Goal: Task Accomplishment & Management: Complete application form

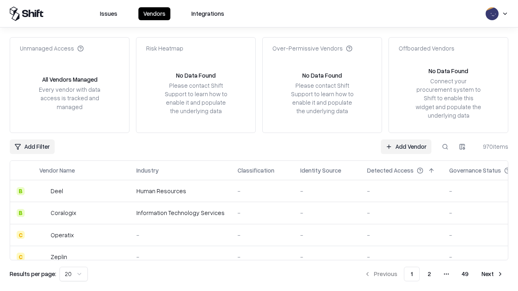
click at [406, 146] on link "Add Vendor" at bounding box center [406, 147] width 51 height 15
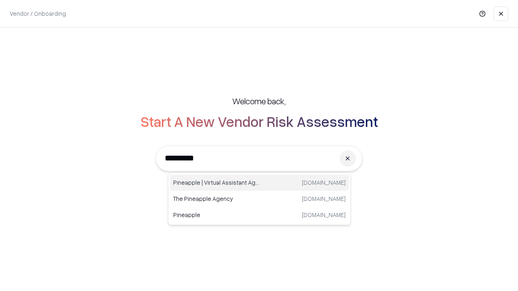
click at [259, 183] on div "Pineapple | Virtual Assistant Agency [DOMAIN_NAME]" at bounding box center [259, 183] width 179 height 16
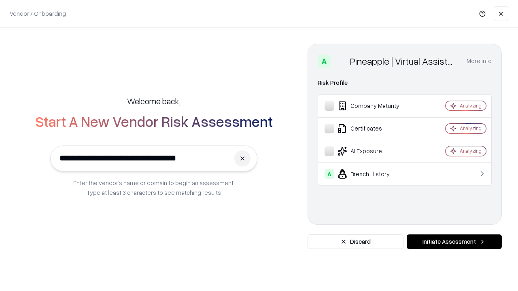
type input "**********"
click at [454, 242] on button "Initiate Assessment" at bounding box center [453, 242] width 95 height 15
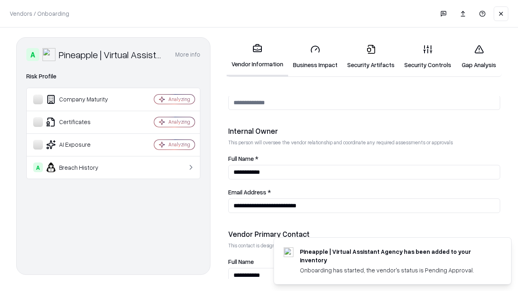
scroll to position [419, 0]
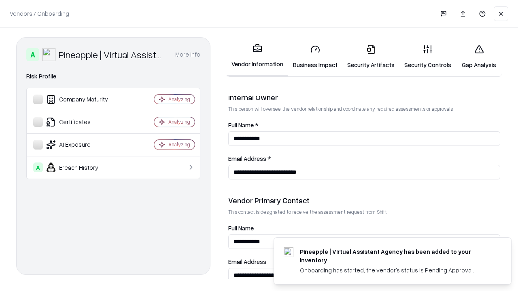
click at [315, 57] on link "Business Impact" at bounding box center [315, 57] width 54 height 38
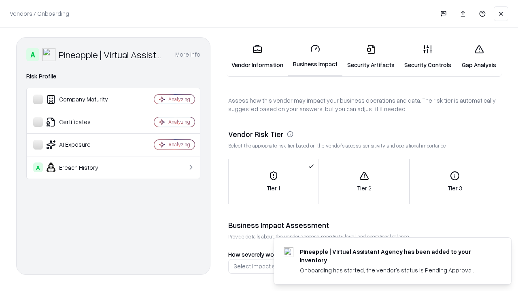
click at [370, 57] on link "Security Artifacts" at bounding box center [370, 57] width 57 height 38
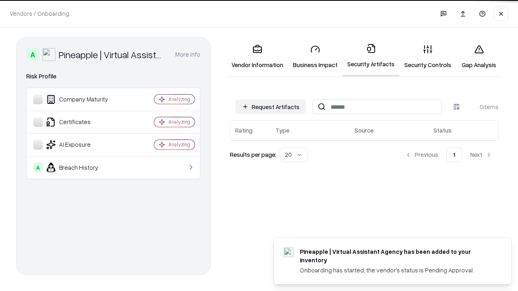
click at [271, 106] on button "Request Artifacts" at bounding box center [270, 106] width 70 height 15
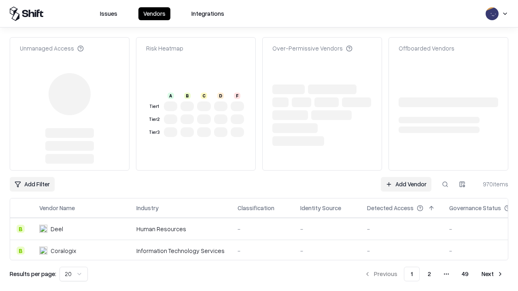
click at [406, 177] on link "Add Vendor" at bounding box center [406, 184] width 51 height 15
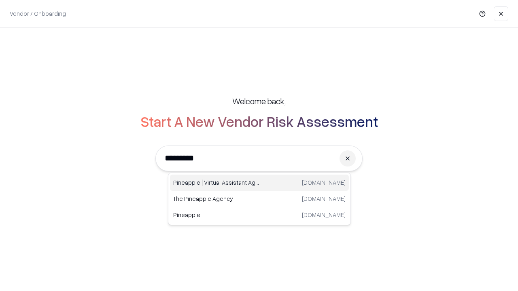
click at [259, 183] on div "Pineapple | Virtual Assistant Agency [DOMAIN_NAME]" at bounding box center [259, 183] width 179 height 16
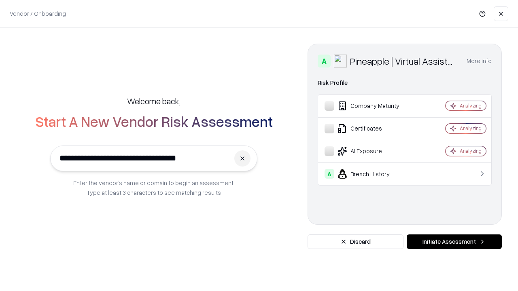
type input "**********"
click at [454, 242] on button "Initiate Assessment" at bounding box center [453, 242] width 95 height 15
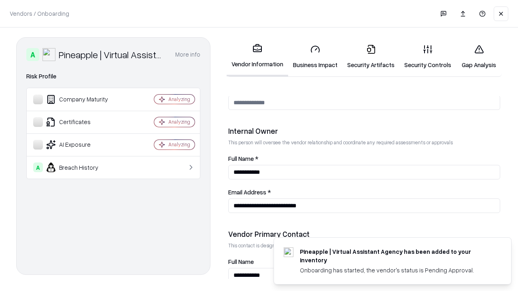
scroll to position [419, 0]
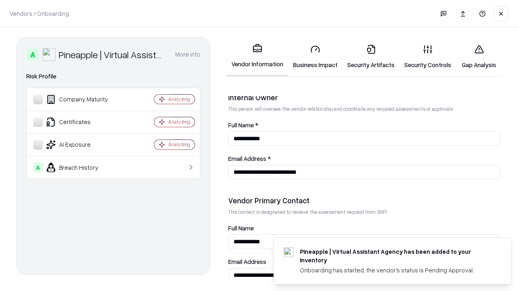
click at [478, 57] on link "Gap Analysis" at bounding box center [479, 57] width 46 height 38
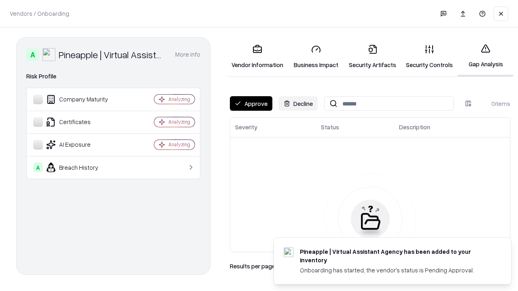
click at [251, 104] on button "Approve" at bounding box center [251, 103] width 42 height 15
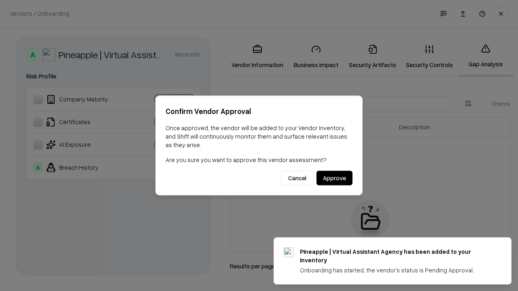
click at [334, 178] on button "Approve" at bounding box center [334, 178] width 36 height 15
